Goal: Information Seeking & Learning: Find specific fact

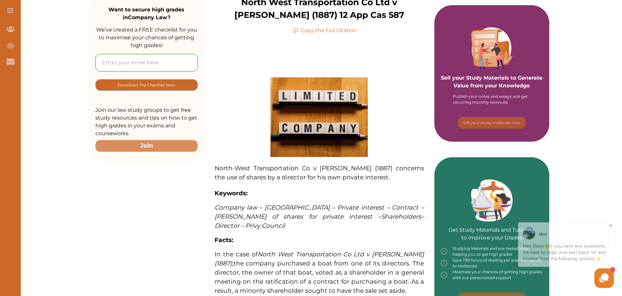
scroll to position [65, 0]
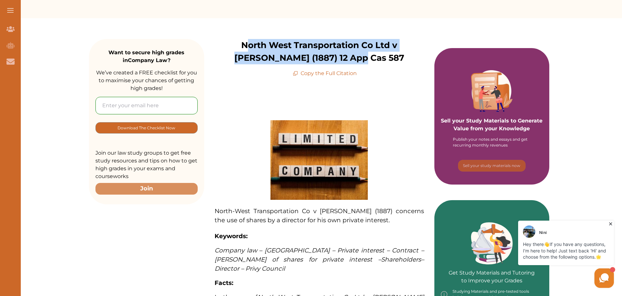
drag, startPoint x: 219, startPoint y: 48, endPoint x: 399, endPoint y: 61, distance: 180.0
click at [398, 60] on p "North West Transportation Co Ltd v [PERSON_NAME] (1887) 12 App Cas 587" at bounding box center [319, 51] width 230 height 25
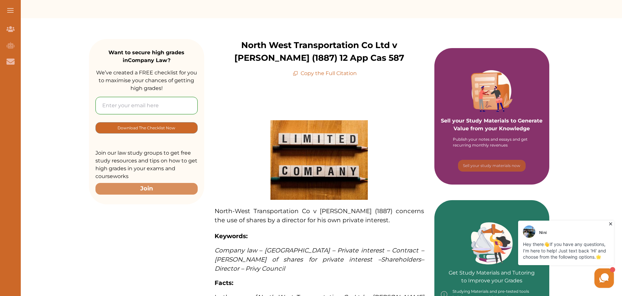
click at [409, 62] on p "North West Transportation Co Ltd v [PERSON_NAME] (1887) 12 App Cas 587" at bounding box center [319, 51] width 230 height 25
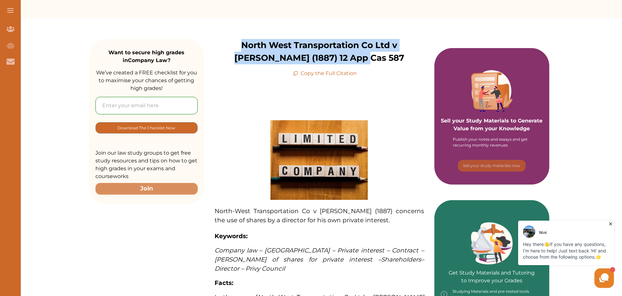
drag, startPoint x: 406, startPoint y: 64, endPoint x: 271, endPoint y: 56, distance: 134.7
click at [210, 45] on p "North West Transportation Co Ltd v [PERSON_NAME] (1887) 12 App Cas 587" at bounding box center [319, 51] width 230 height 25
copy p "North West Transportation Co Ltd v [PERSON_NAME] (1887) 12 App Cas 587"
